Goal: Information Seeking & Learning: Learn about a topic

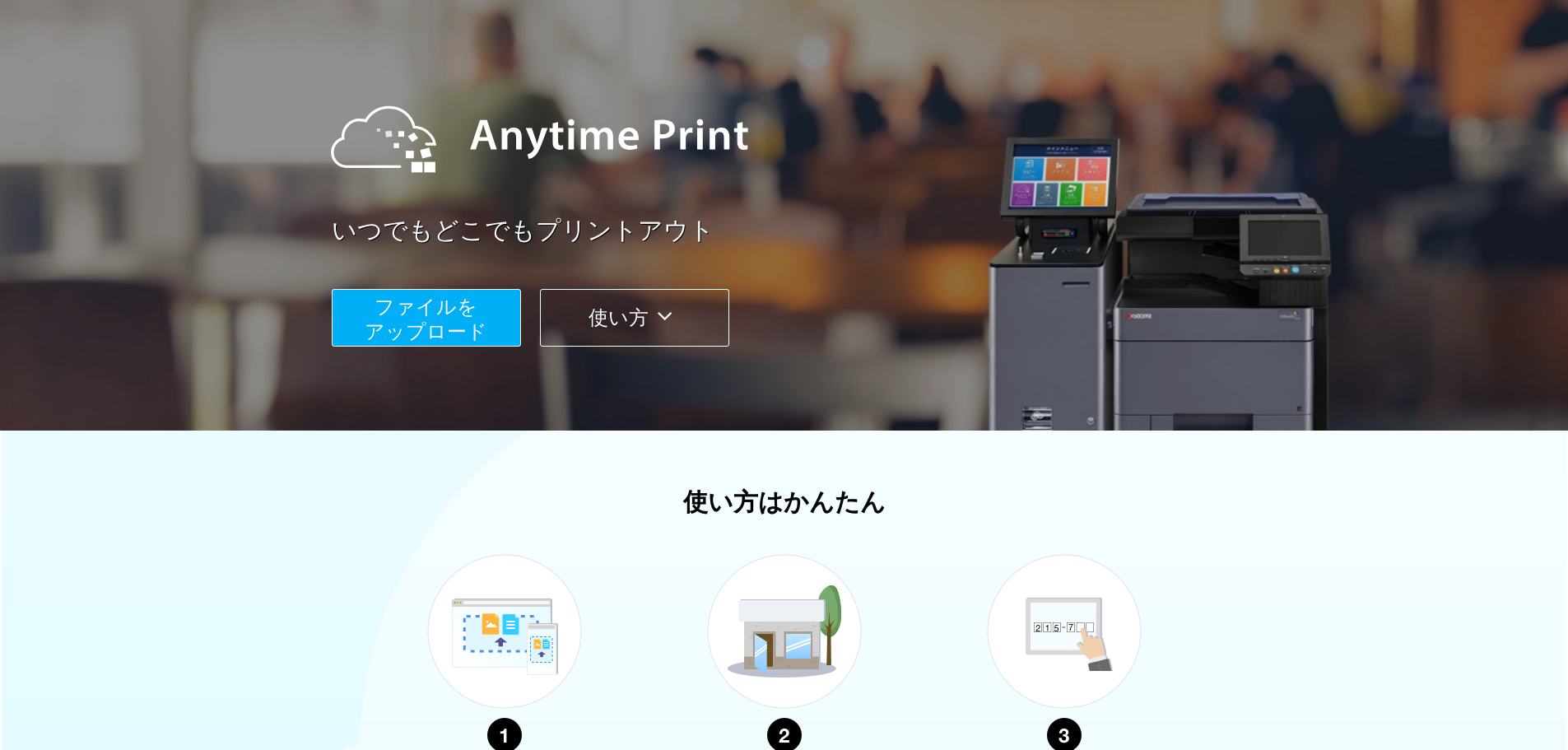
scroll to position [91, 0]
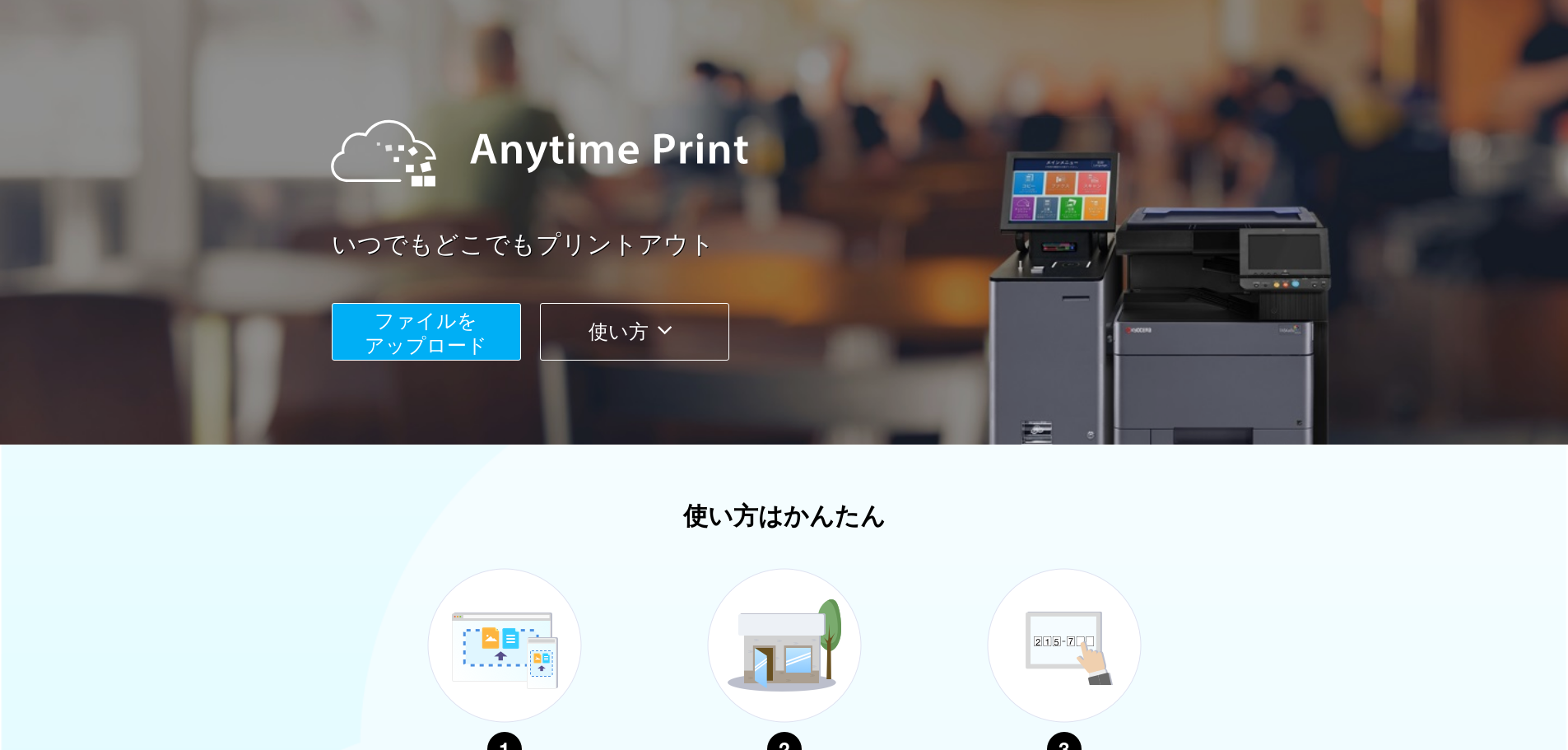
click at [649, 326] on button "使い方" at bounding box center [634, 331] width 190 height 58
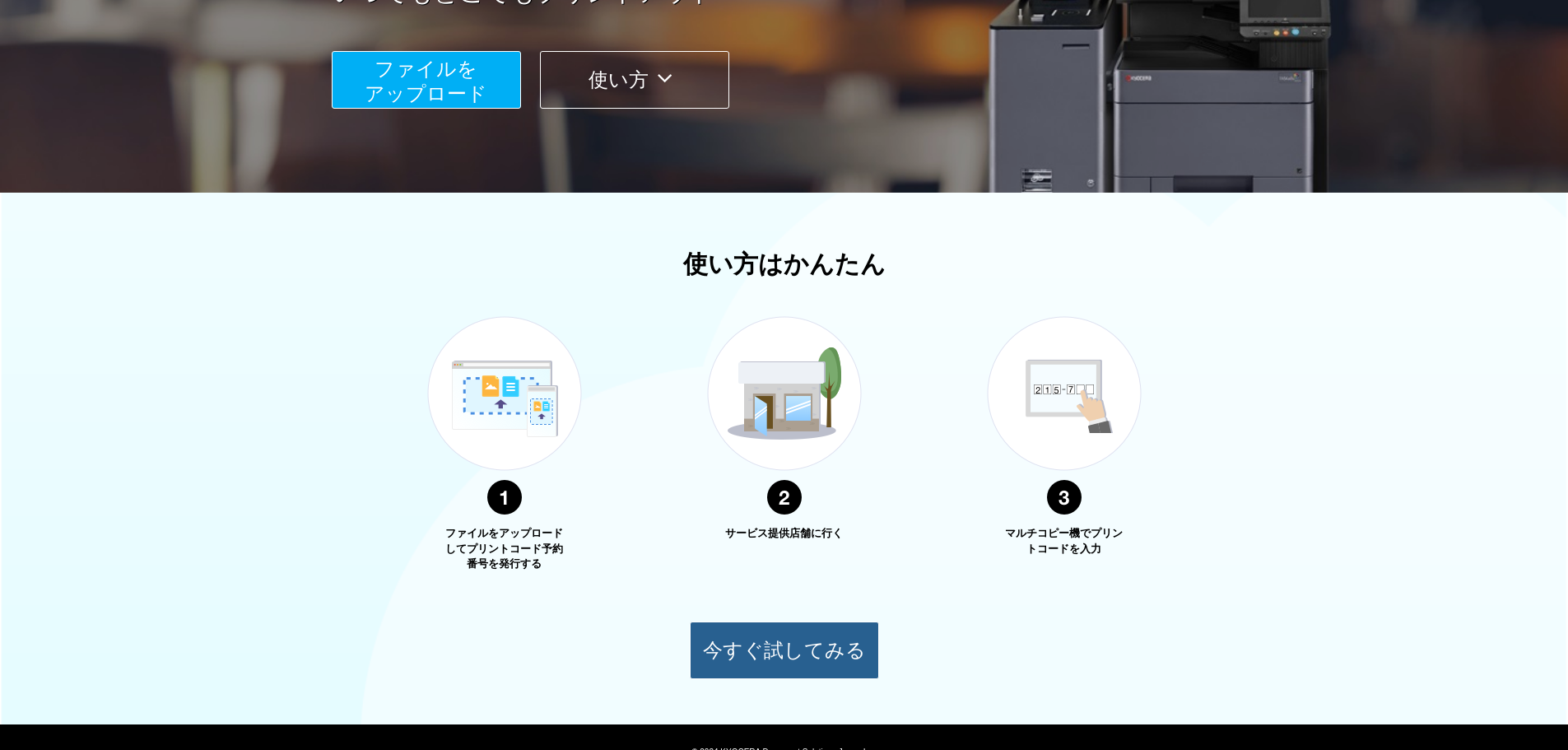
scroll to position [173, 0]
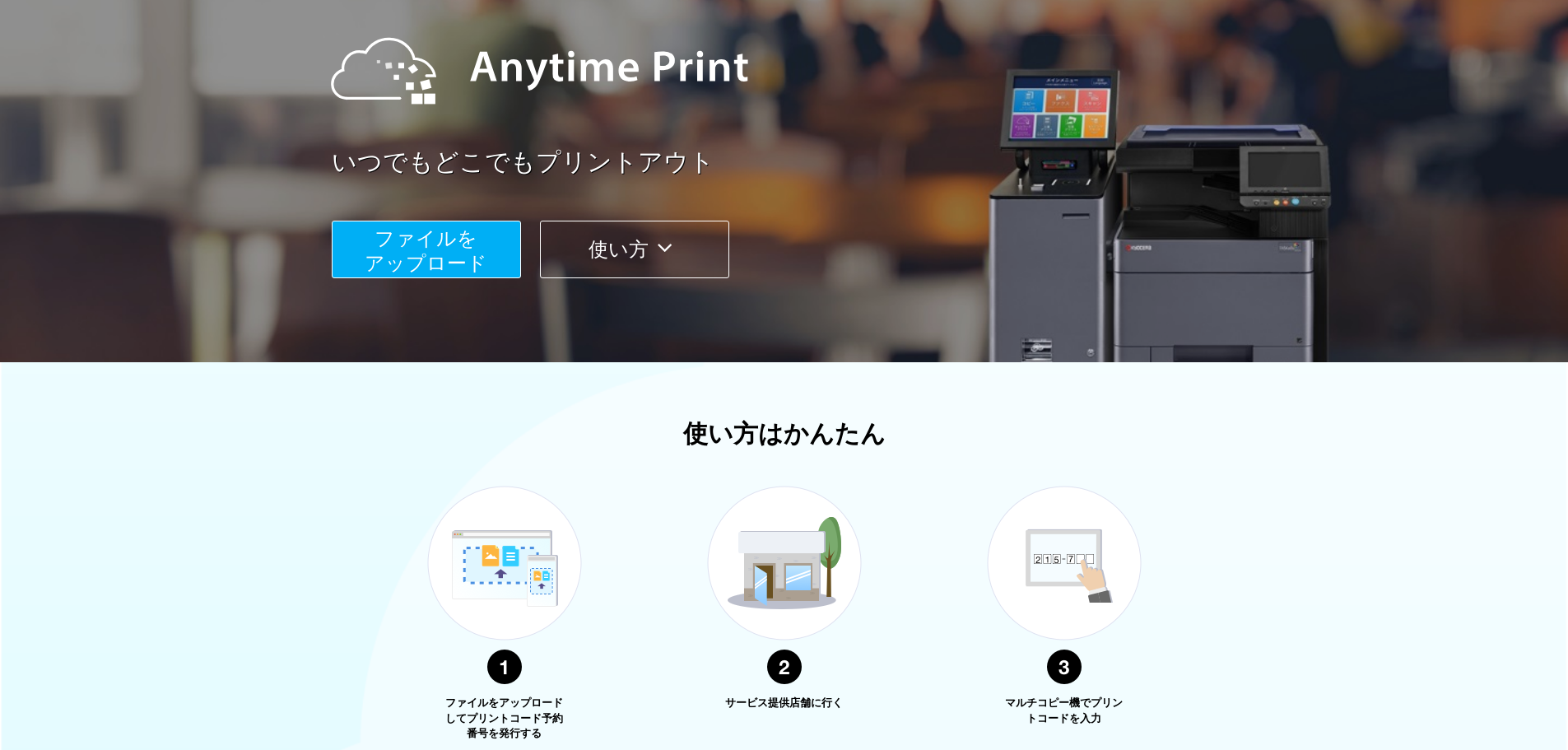
click at [657, 258] on icon at bounding box center [664, 248] width 32 height 25
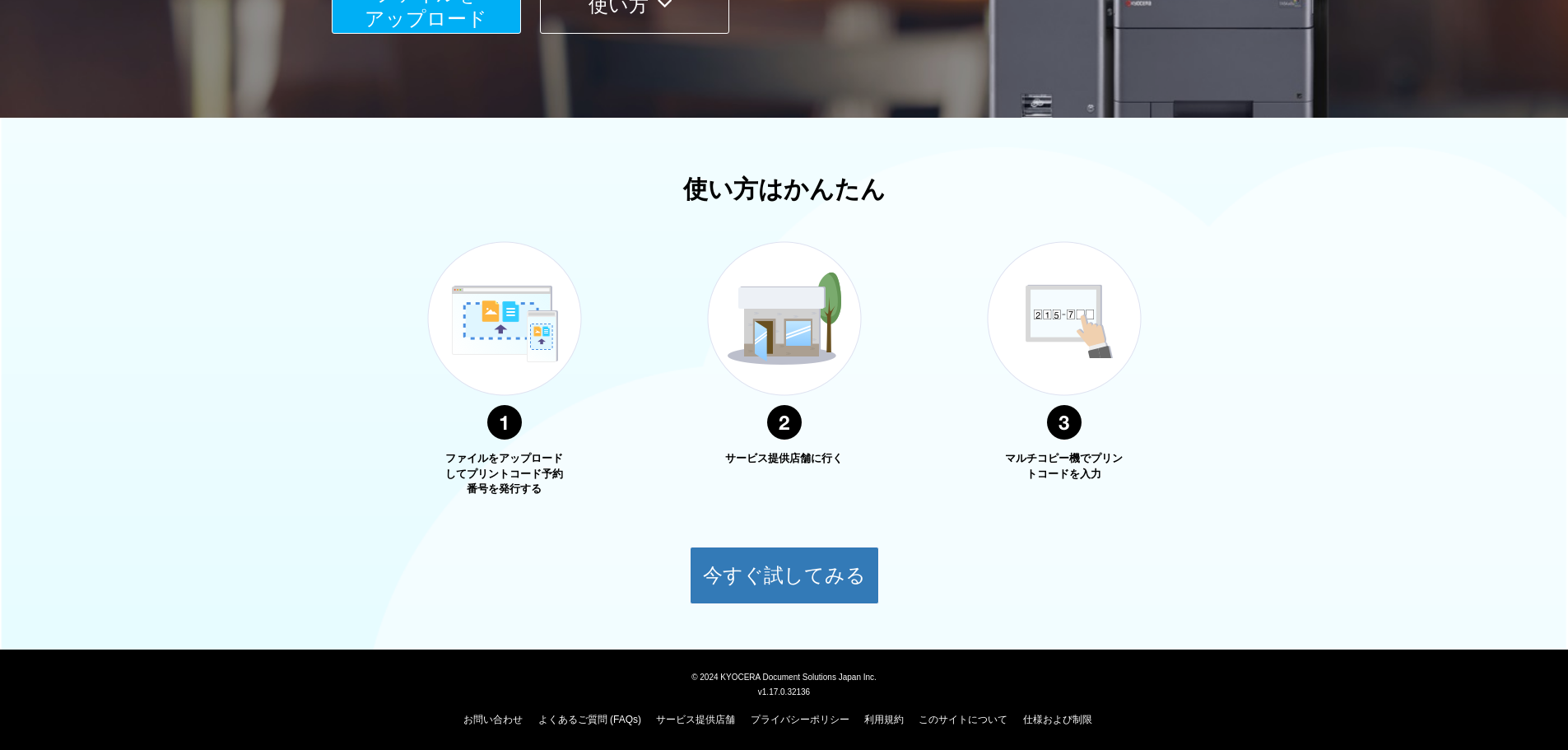
scroll to position [420, 0]
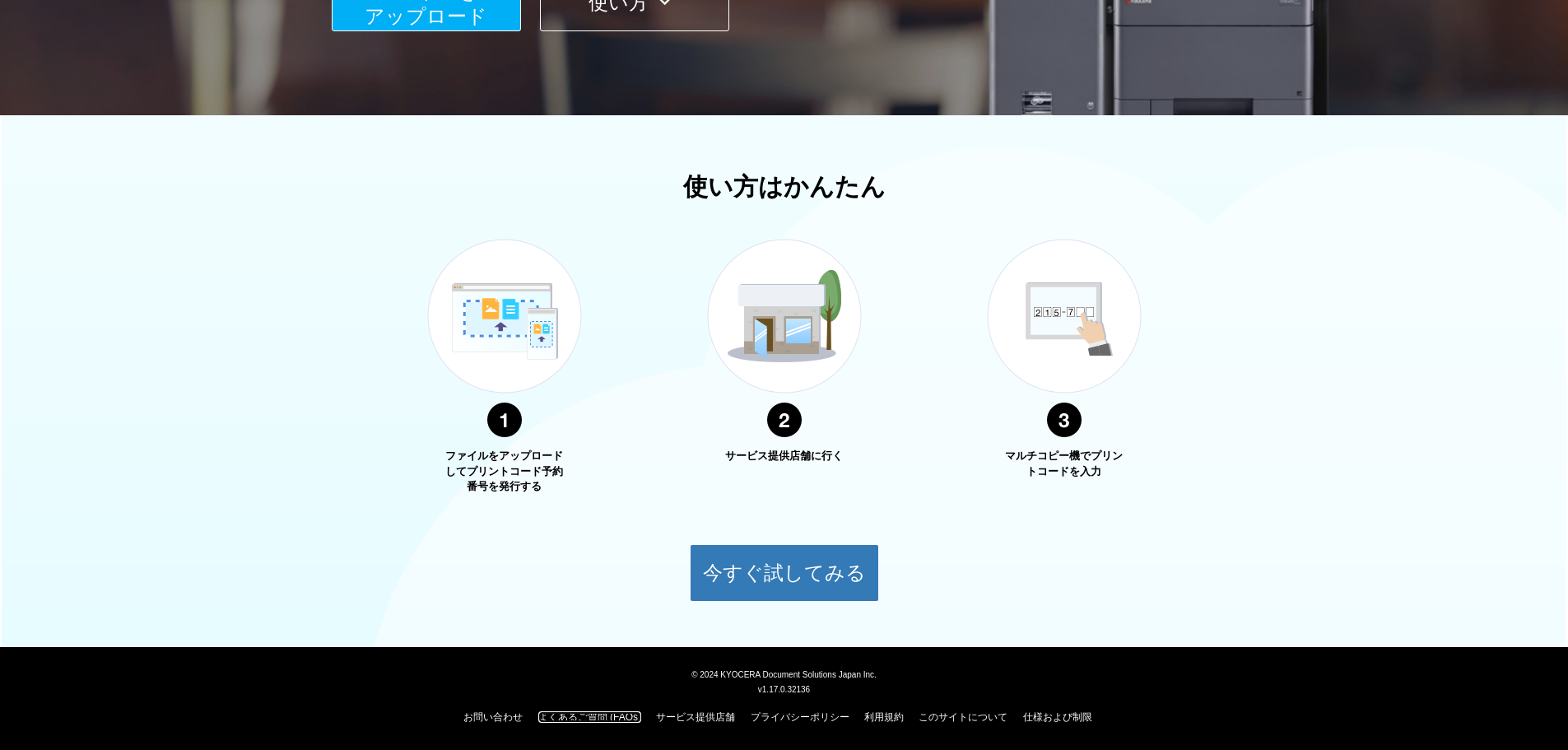
click at [554, 713] on link "よくあるご質問 (FAQs)" at bounding box center [590, 717] width 103 height 12
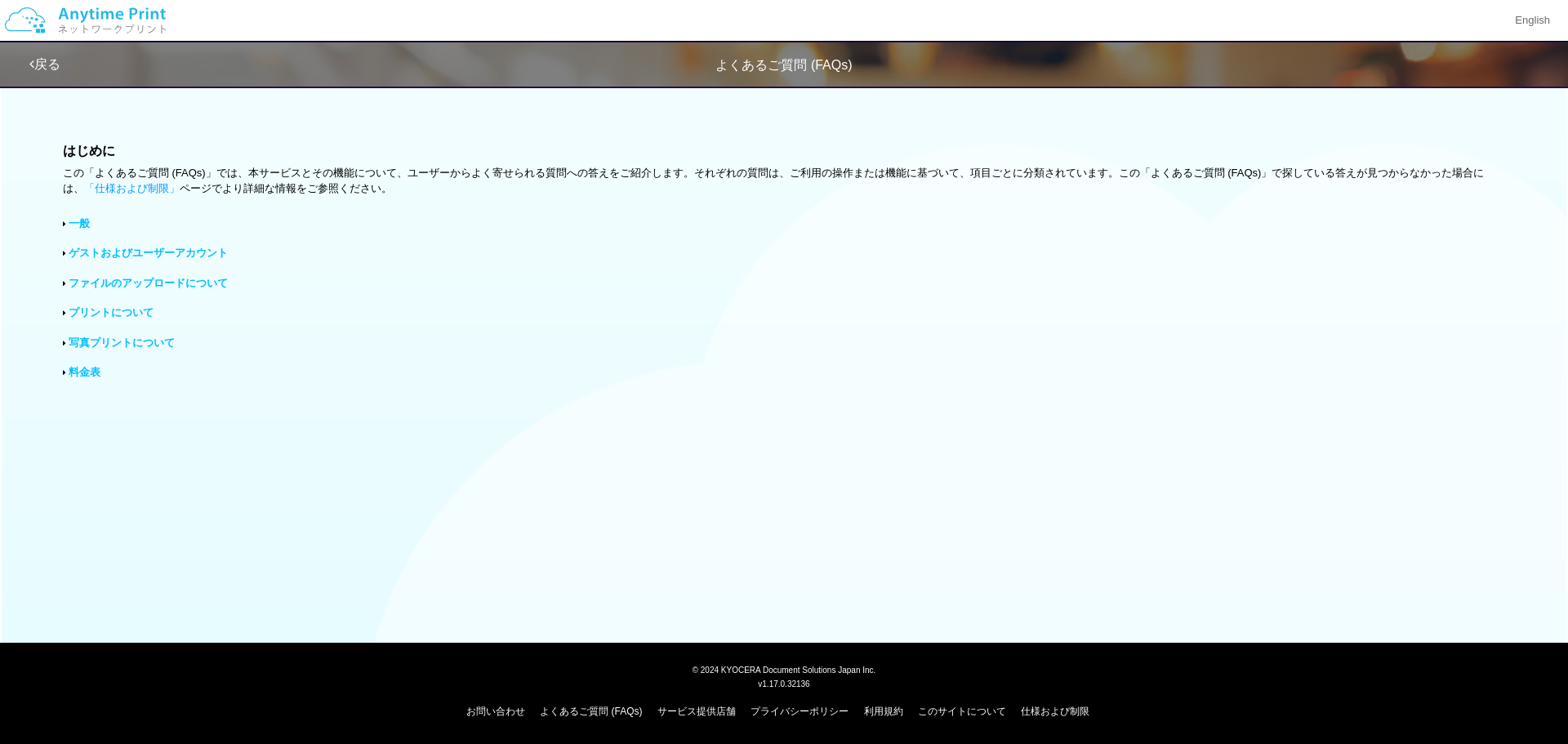
click at [140, 353] on div "はじめに この「よくあるご質問 (FAQs)」では、本サービスとその機能について、ユーザーからよく寄せられる質問への答えをご紹介します。それぞれの質問は、ご利…" at bounding box center [784, 268] width 1568 height 382
click at [142, 345] on link "写真プリントについて" at bounding box center [122, 343] width 106 height 12
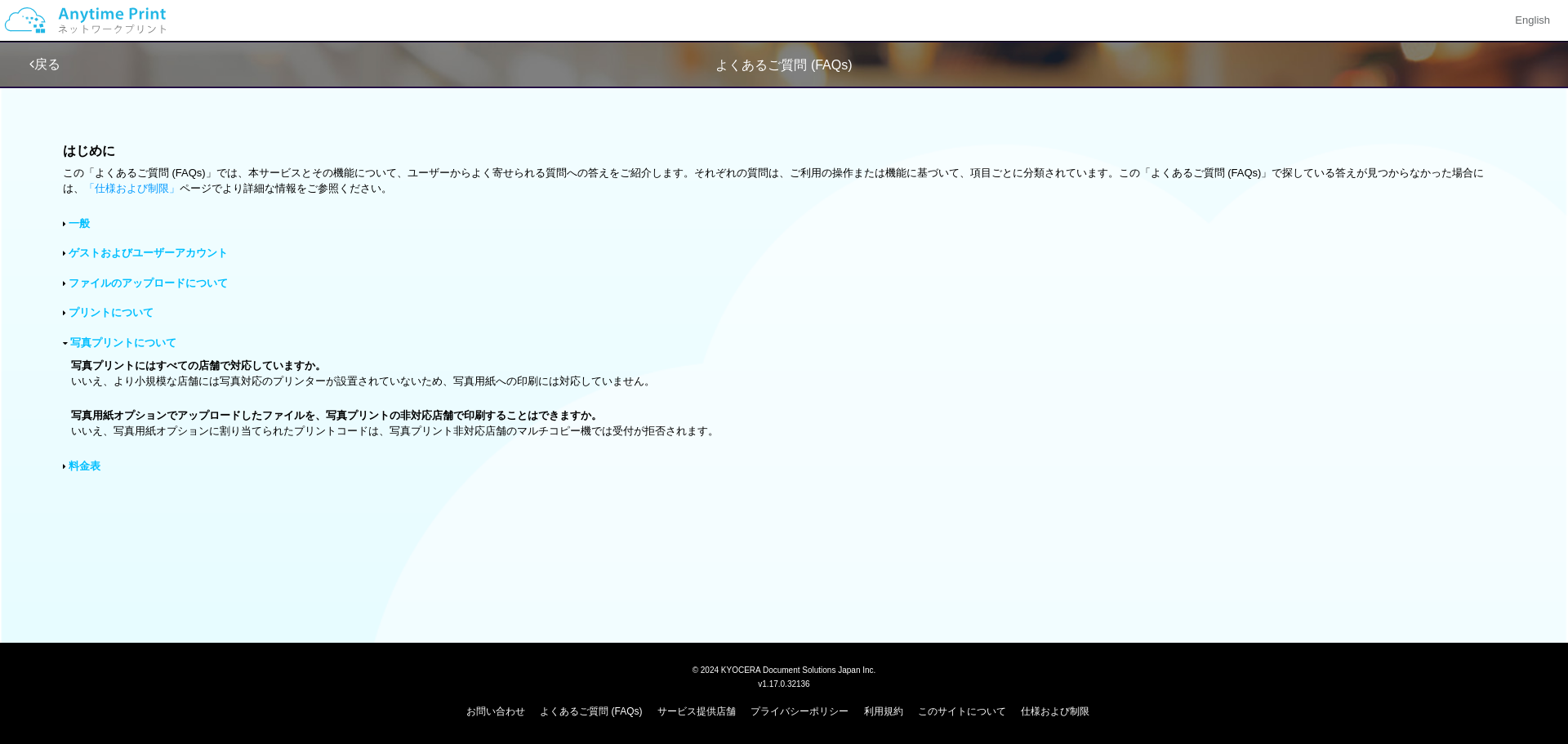
click at [118, 343] on link "写真プリントについて" at bounding box center [123, 343] width 106 height 12
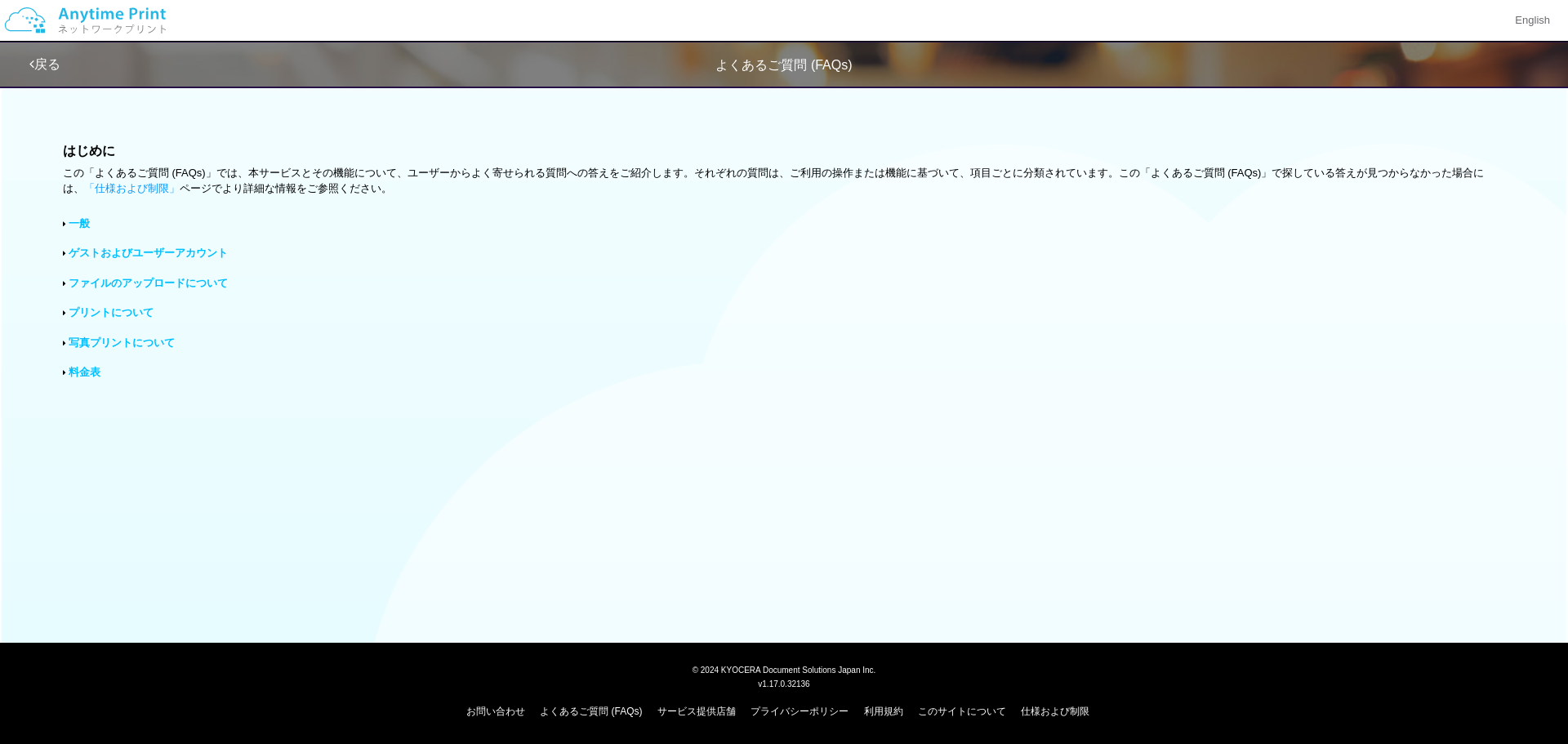
click at [118, 343] on link "写真プリントについて" at bounding box center [122, 343] width 106 height 12
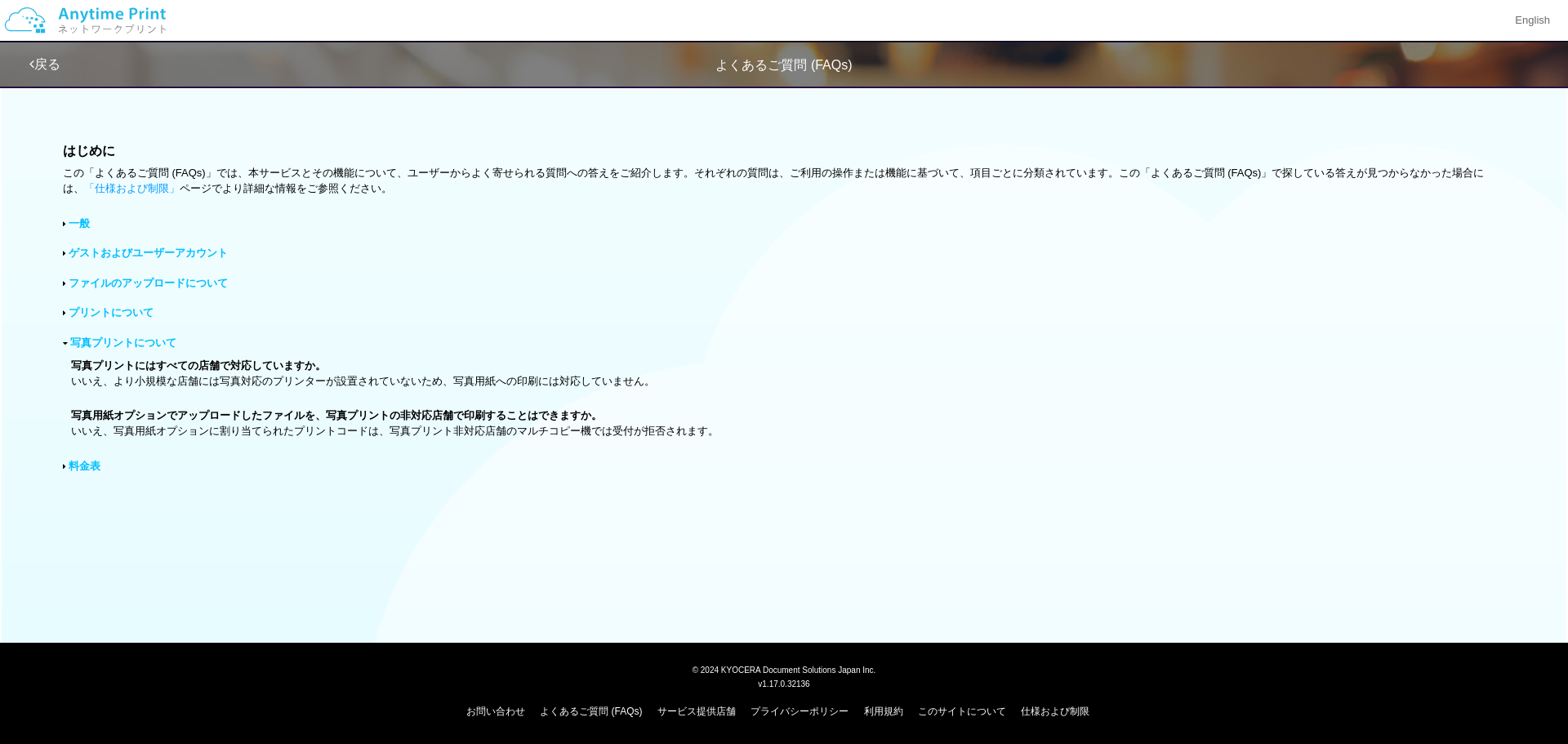
click at [86, 469] on link "料金表" at bounding box center [85, 466] width 32 height 12
